Goal: Task Accomplishment & Management: Manage account settings

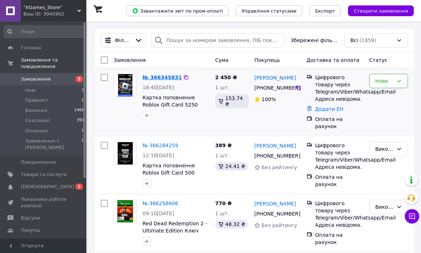
click at [164, 75] on link "№ 366345831" at bounding box center [162, 78] width 39 height 6
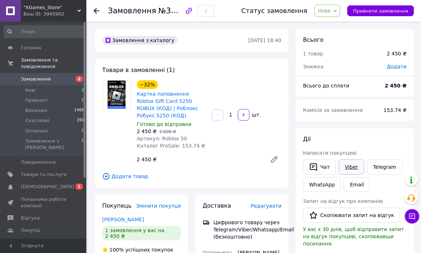
click at [343, 167] on link "Viber" at bounding box center [351, 166] width 25 height 15
click at [96, 8] on use at bounding box center [97, 11] width 6 height 6
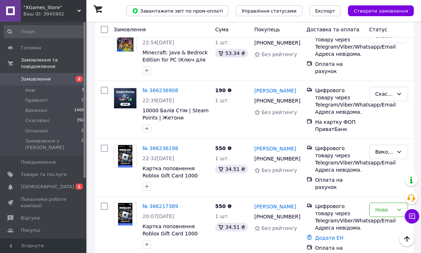
scroll to position [224, 0]
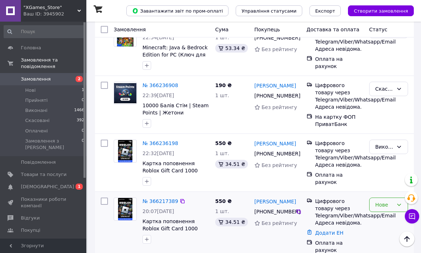
click at [375, 203] on div "Нове" at bounding box center [384, 205] width 18 height 8
click at [166, 204] on div "№ 366217389" at bounding box center [160, 201] width 37 height 9
click at [164, 203] on link "№ 366217389" at bounding box center [161, 201] width 36 height 6
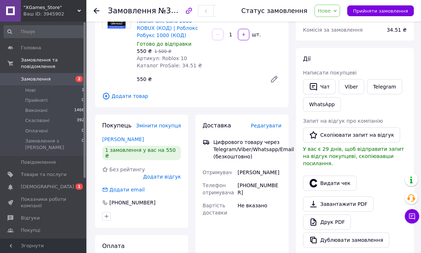
scroll to position [76, 0]
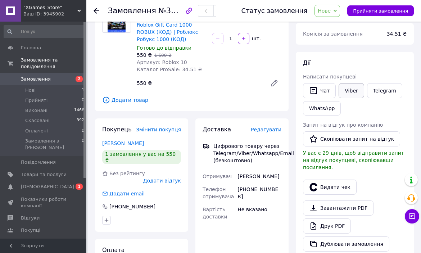
click at [349, 91] on link "Viber" at bounding box center [351, 90] width 25 height 15
click at [327, 10] on span "Нове" at bounding box center [324, 11] width 13 height 6
click at [333, 36] on li "Виконано" at bounding box center [331, 36] width 33 height 11
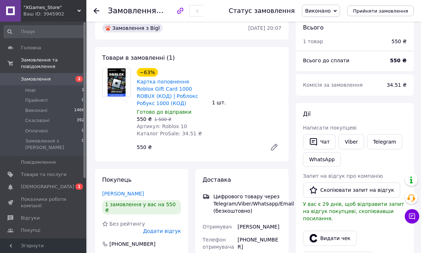
scroll to position [0, 0]
